Goal: Transaction & Acquisition: Purchase product/service

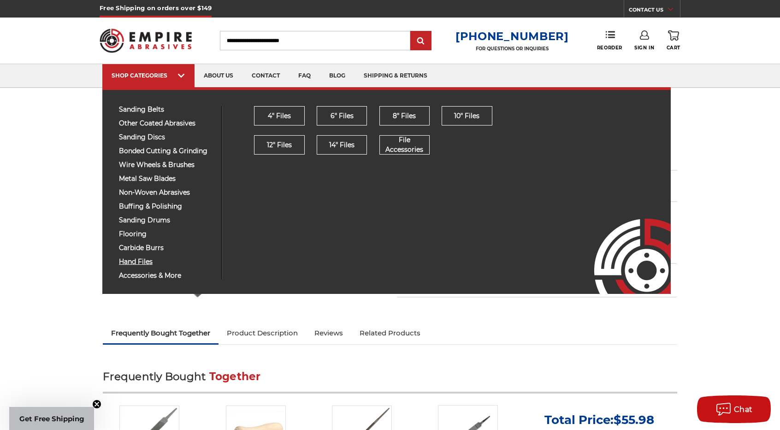
click at [141, 261] on span "hand files" at bounding box center [166, 261] width 95 height 7
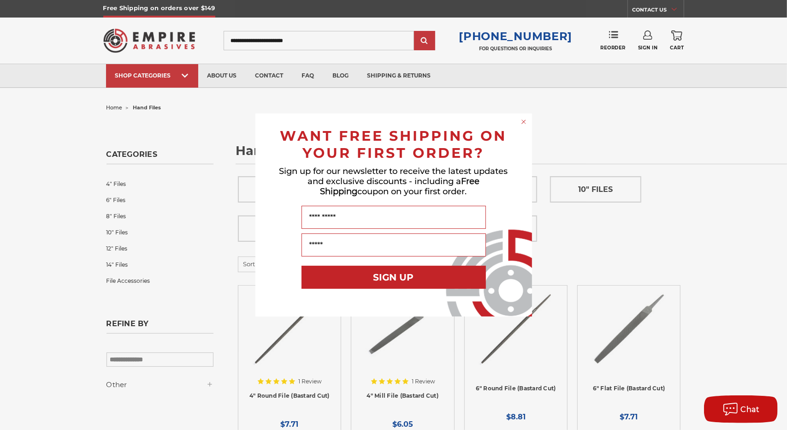
click at [522, 123] on icon "Close dialog" at bounding box center [524, 122] width 4 height 4
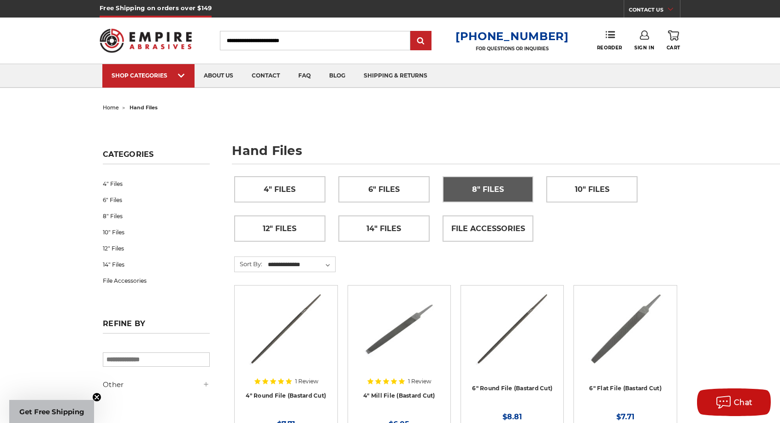
click at [515, 189] on link "8" Files" at bounding box center [488, 189] width 90 height 25
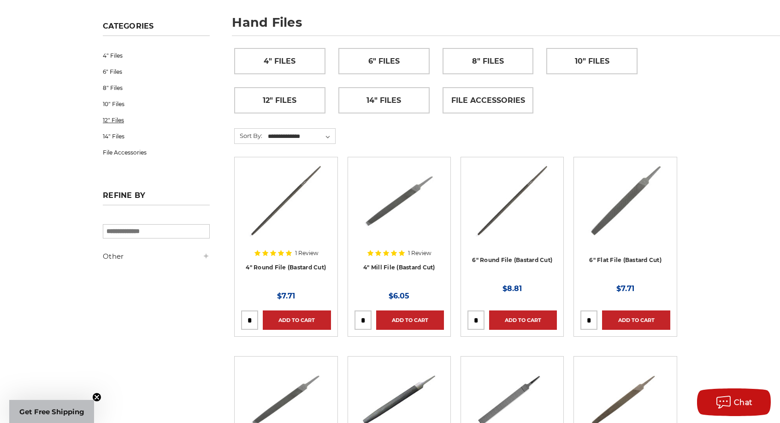
scroll to position [184, 0]
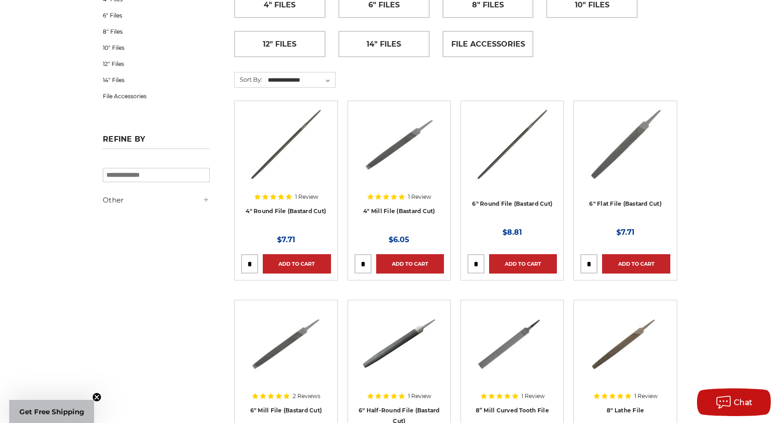
click at [147, 141] on h5 "Refine by" at bounding box center [156, 142] width 107 height 14
click at [136, 139] on h5 "Refine by" at bounding box center [156, 142] width 107 height 14
click at [123, 201] on h5 "Other" at bounding box center [156, 200] width 107 height 11
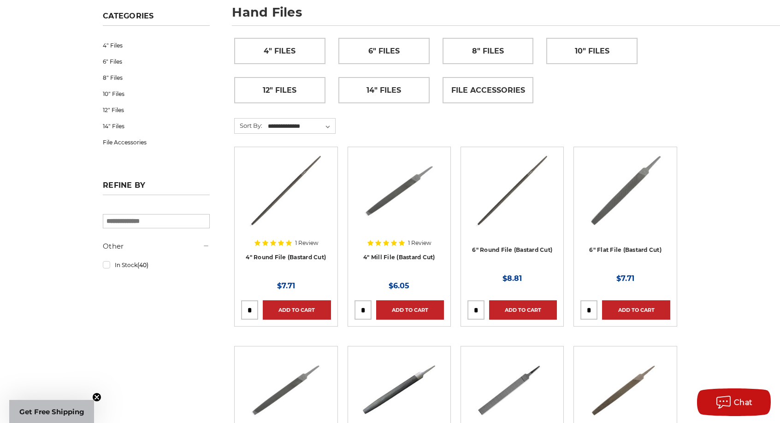
scroll to position [0, 0]
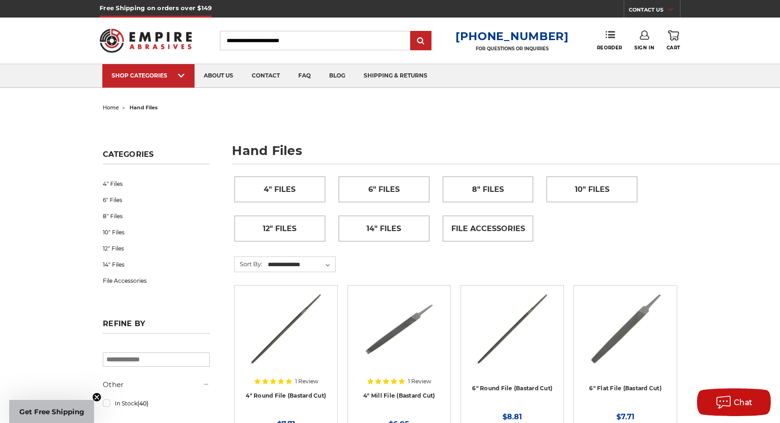
click at [329, 38] on input "Search" at bounding box center [315, 40] width 190 height 19
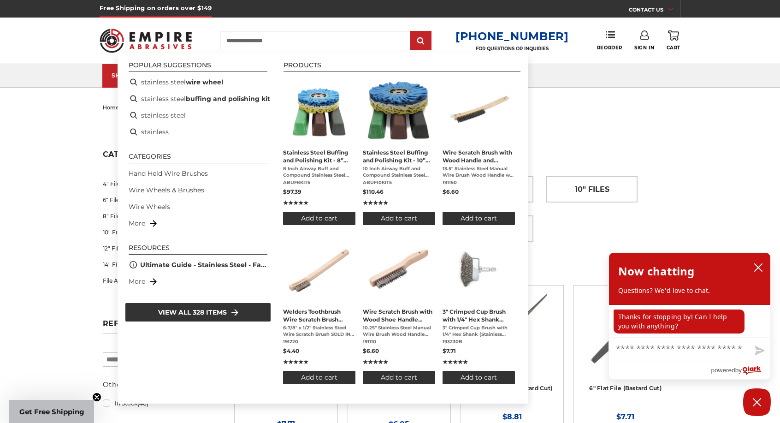
type input "**********"
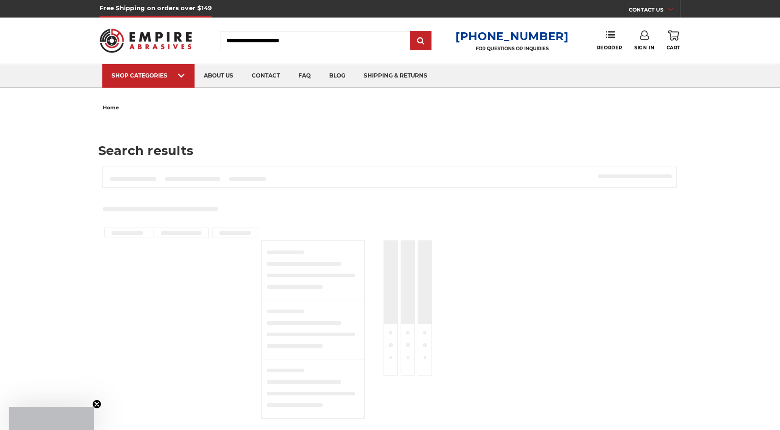
type input "**********"
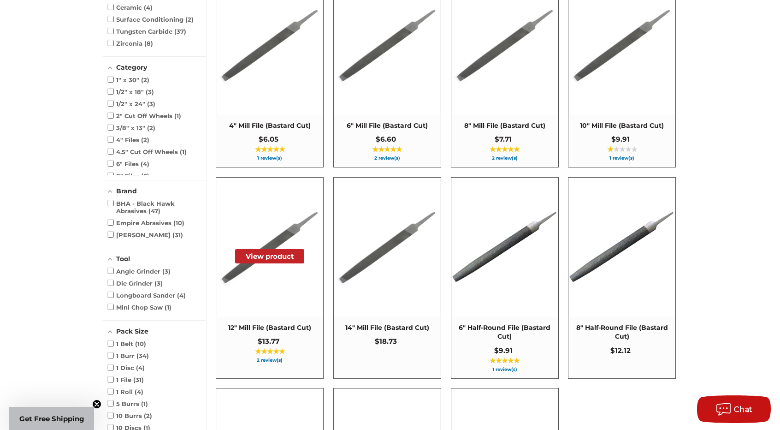
scroll to position [461, 0]
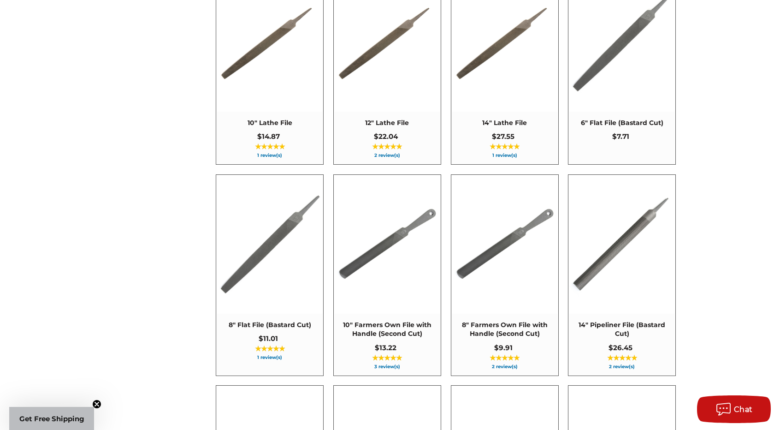
scroll to position [1060, 0]
